Goal: Information Seeking & Learning: Learn about a topic

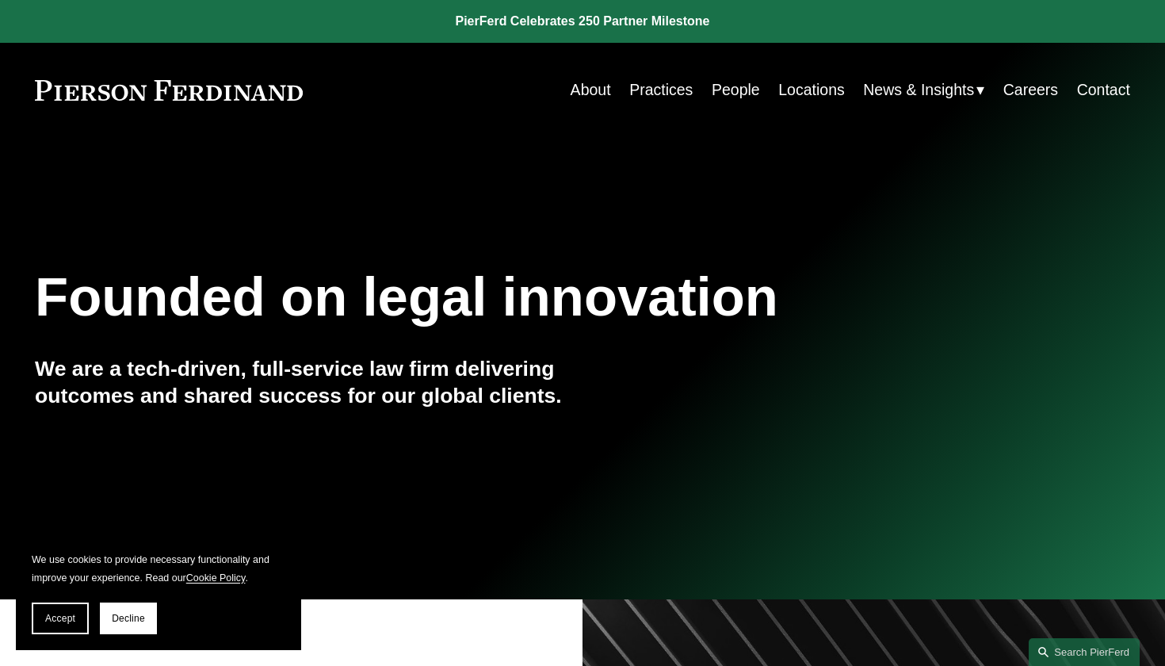
click at [657, 92] on link "Practices" at bounding box center [660, 89] width 63 height 31
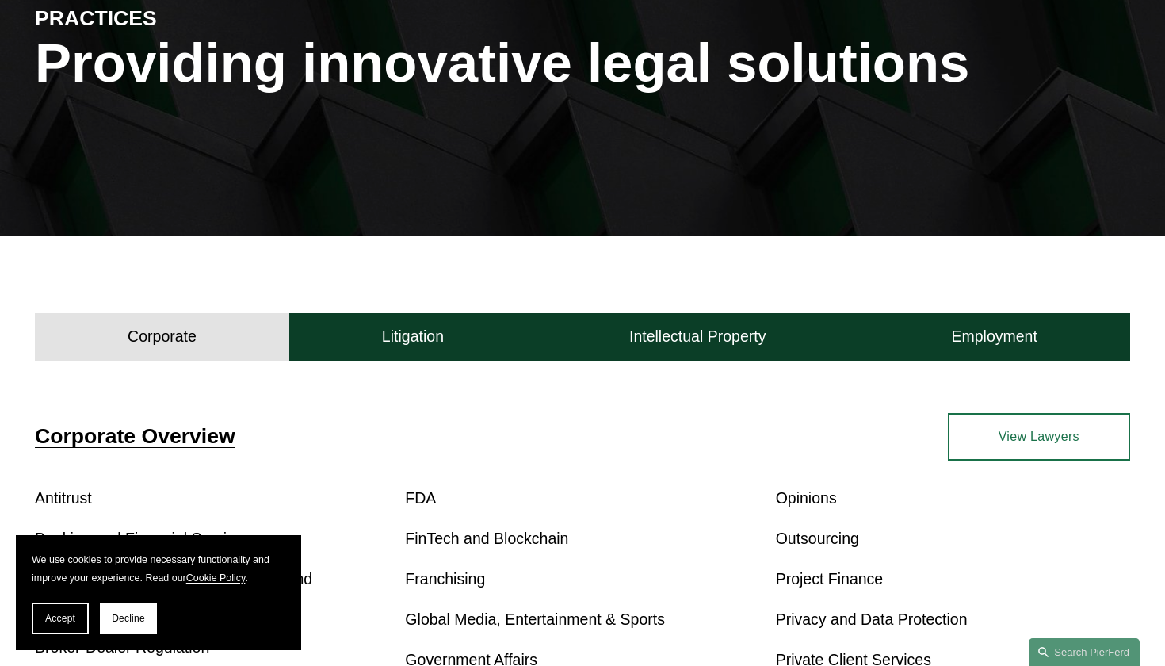
scroll to position [251, 0]
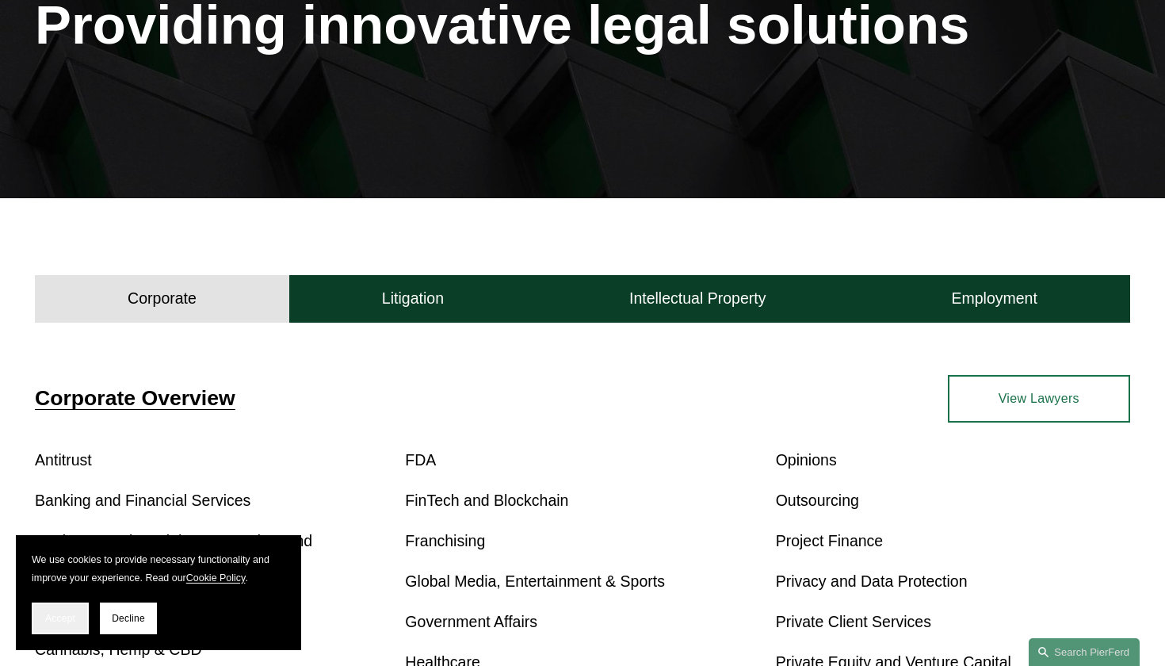
click at [58, 614] on span "Accept" at bounding box center [60, 618] width 30 height 11
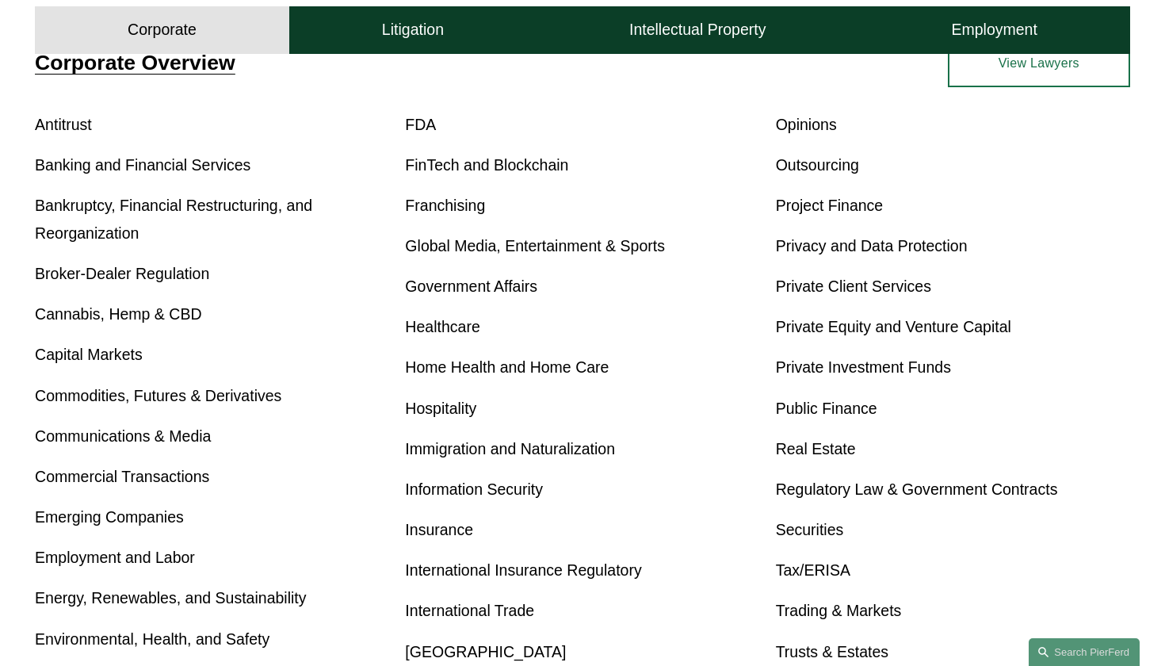
scroll to position [570, 0]
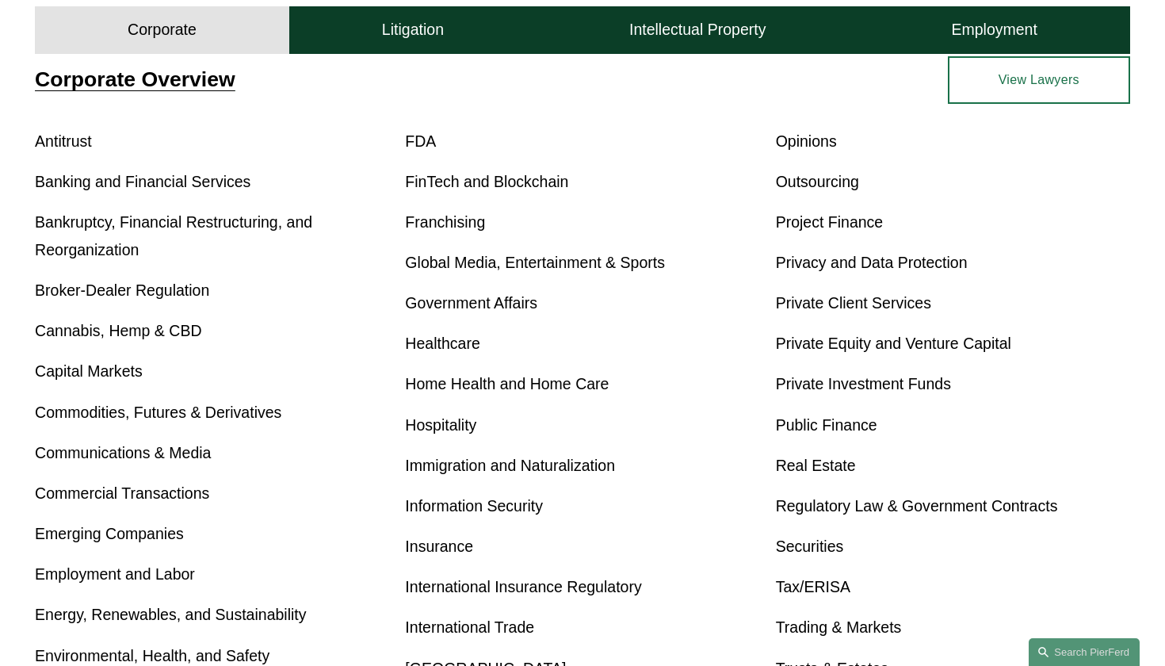
click at [874, 271] on link "Privacy and Data Protection" at bounding box center [872, 262] width 192 height 17
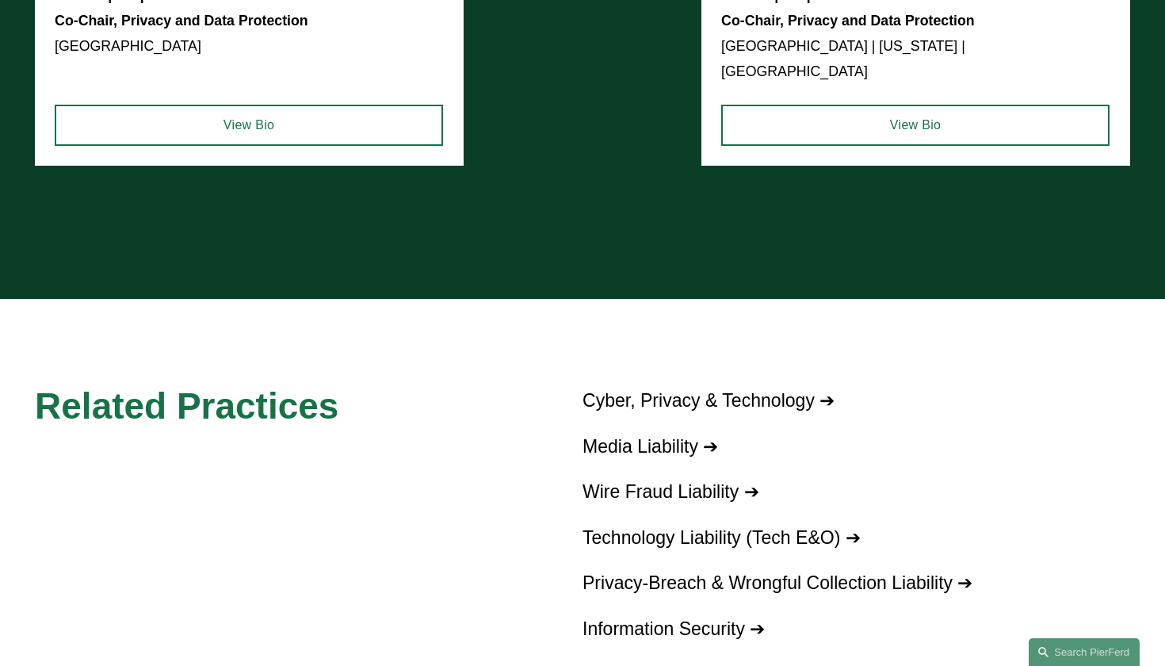
scroll to position [1773, 0]
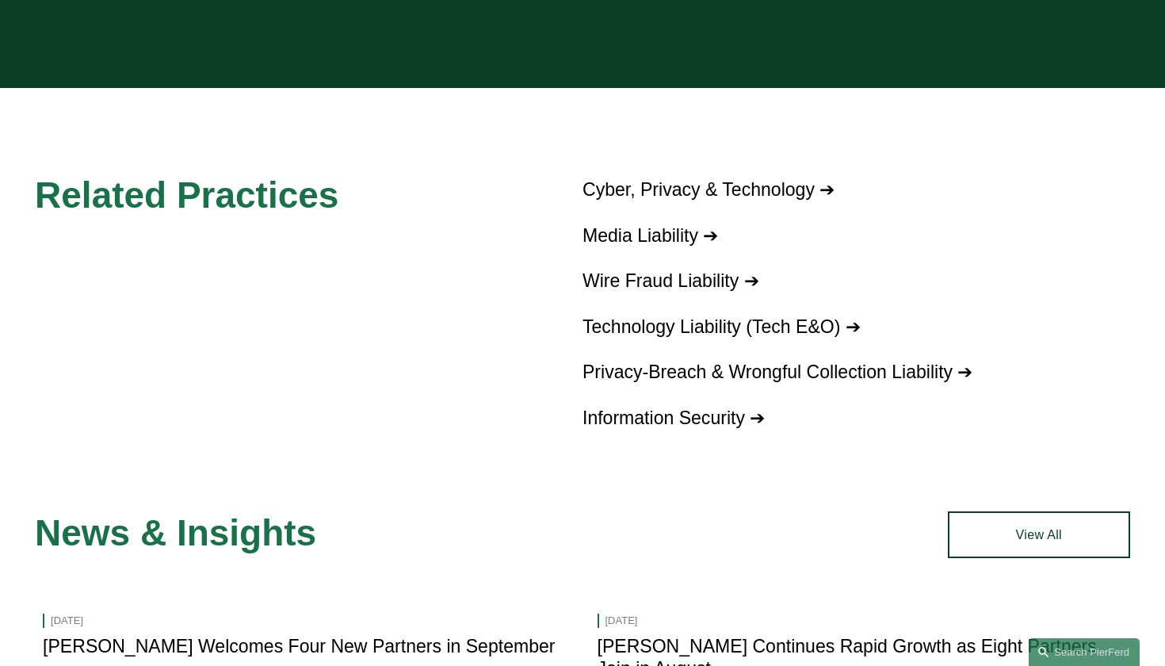
click at [700, 179] on link "Cyber, Privacy & Technology ➔" at bounding box center [708, 189] width 252 height 21
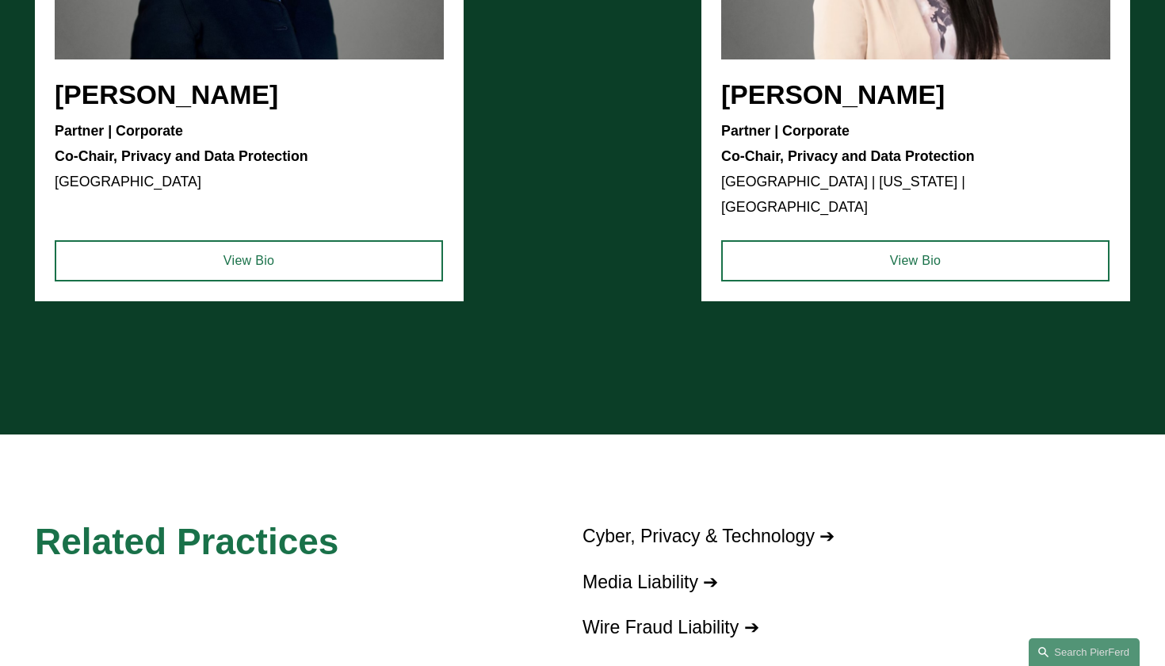
scroll to position [1498, 0]
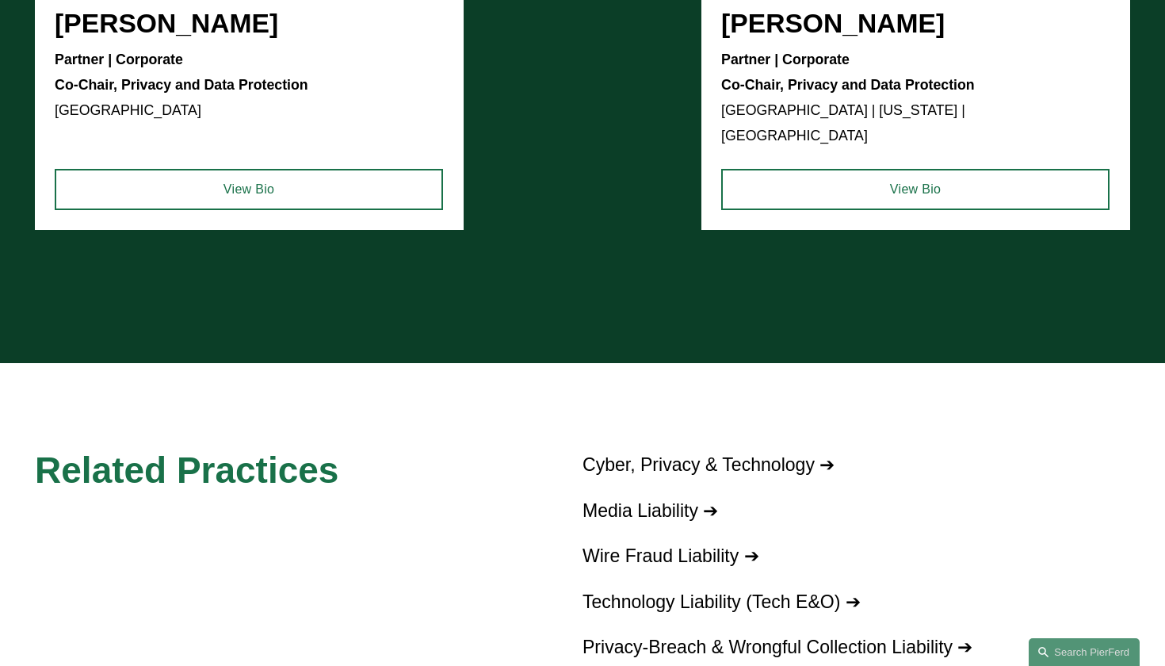
click at [674, 454] on link "Cyber, Privacy & Technology ➔" at bounding box center [708, 464] width 252 height 21
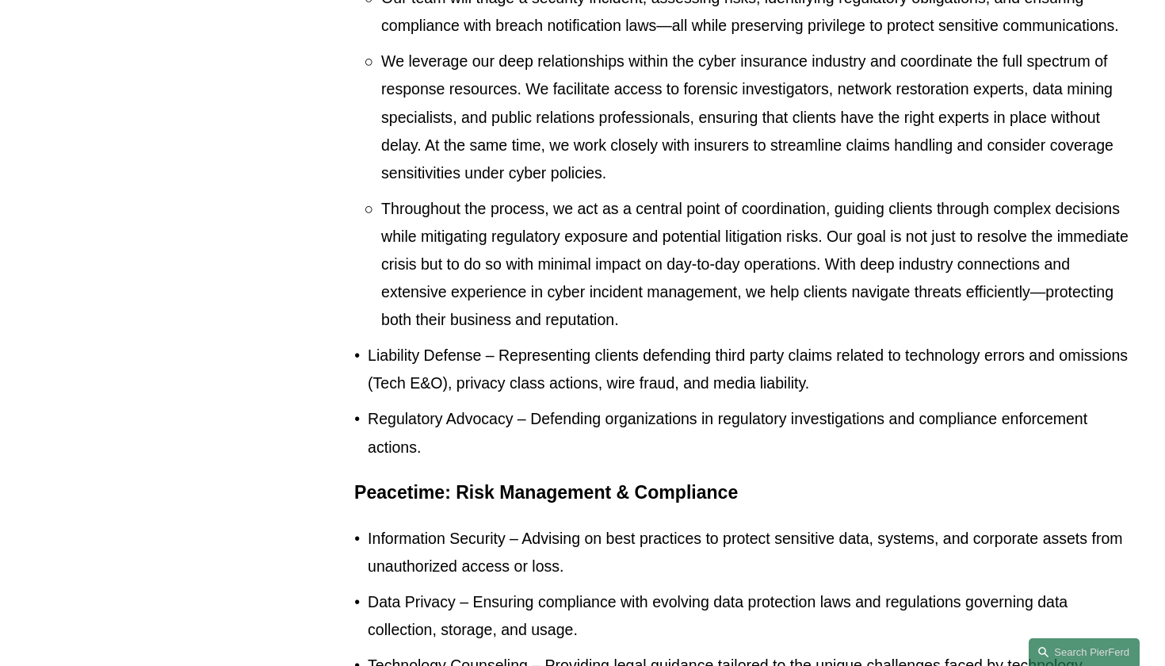
scroll to position [763, 0]
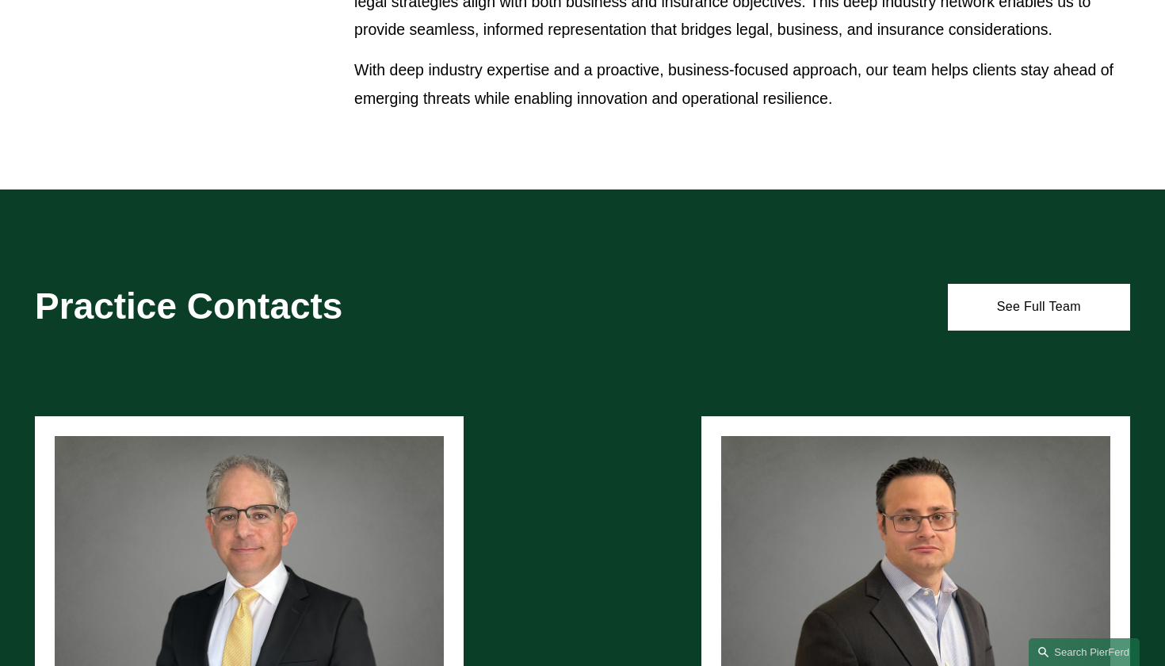
scroll to position [1891, 0]
